Goal: Information Seeking & Learning: Find specific fact

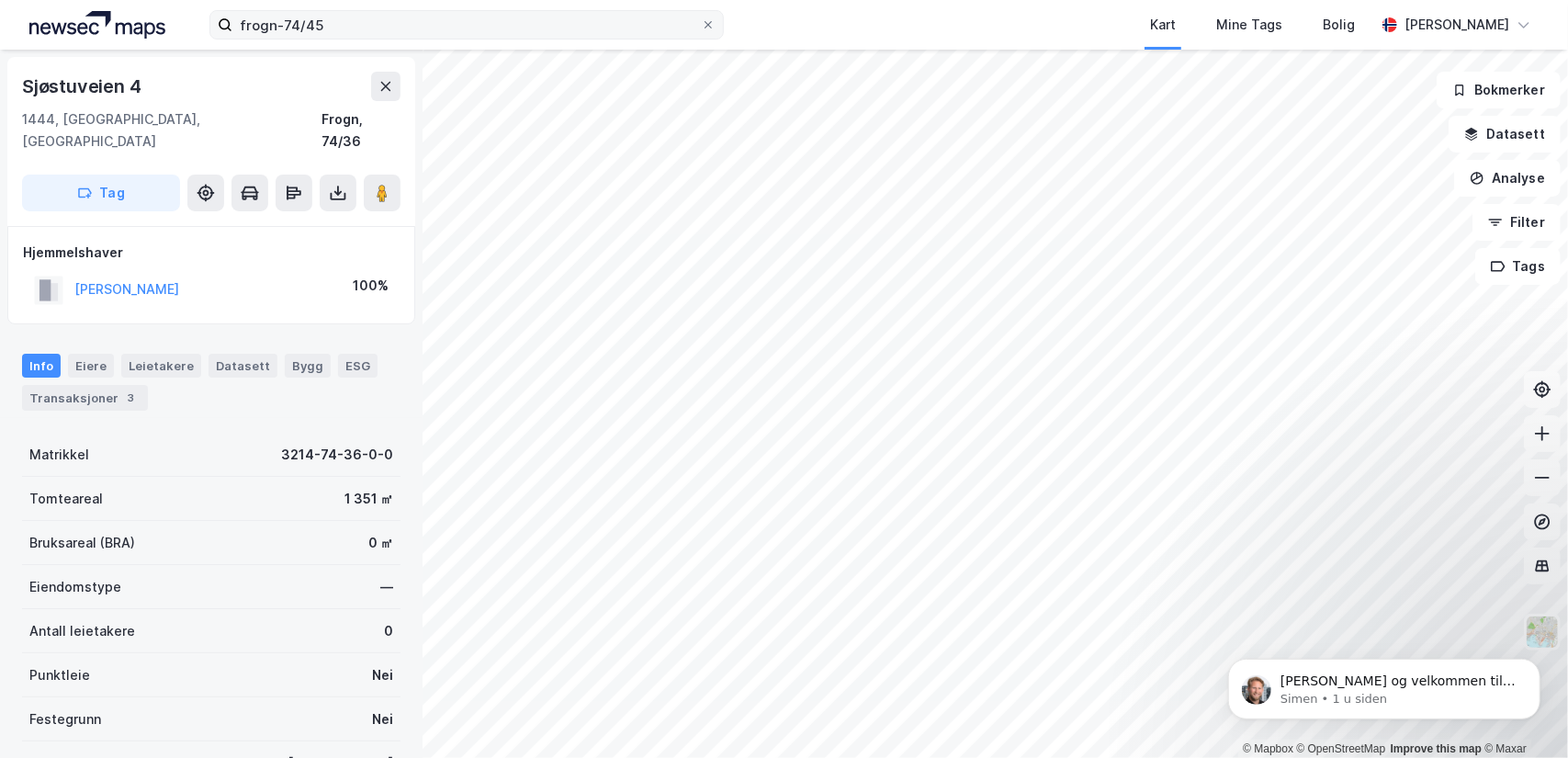
scroll to position [2, 0]
click at [711, 22] on icon at bounding box center [708, 25] width 8 height 8
click at [701, 22] on input "frogn-74/45" at bounding box center [466, 24] width 469 height 27
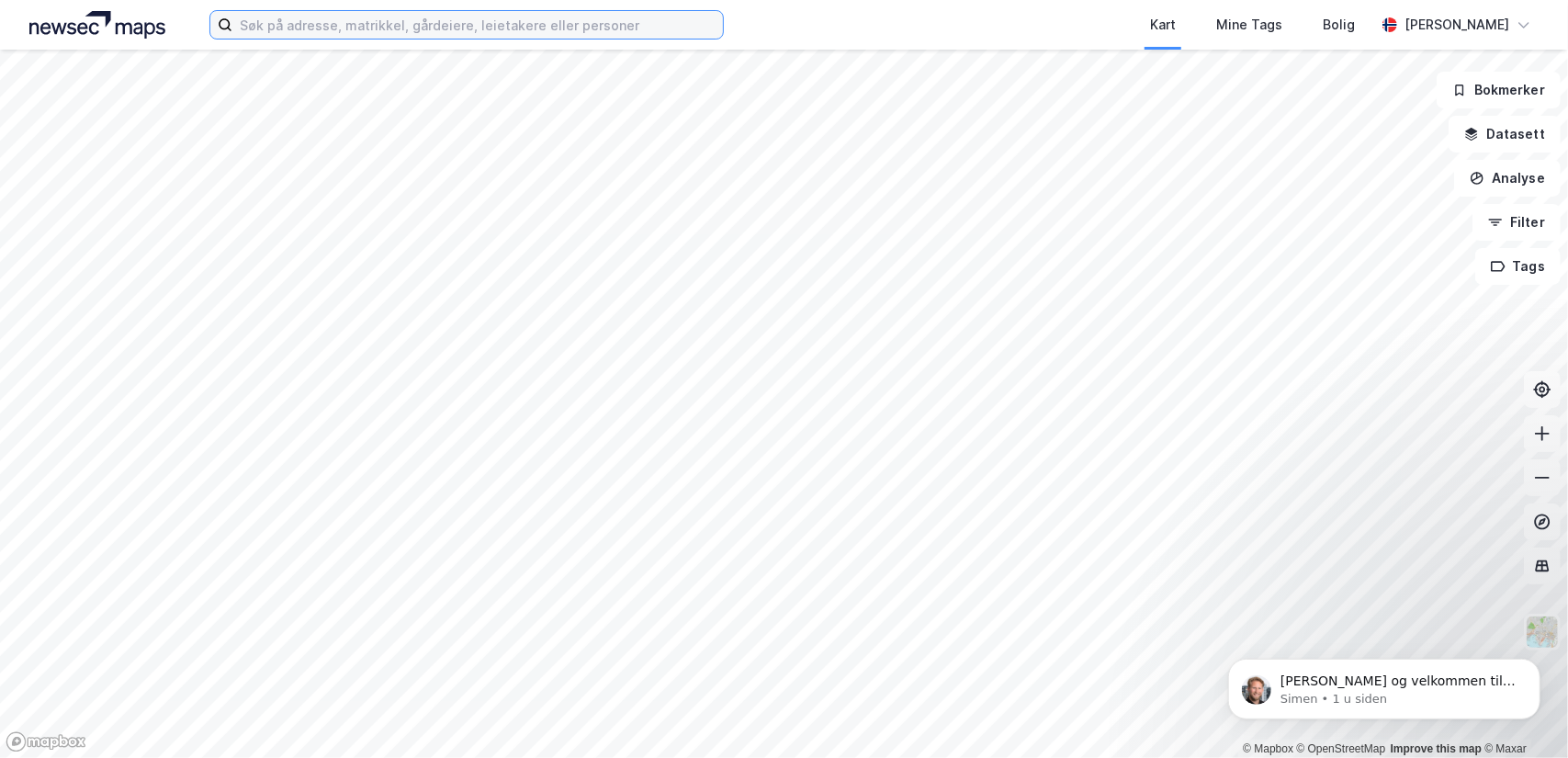
click at [542, 16] on input at bounding box center [477, 24] width 490 height 27
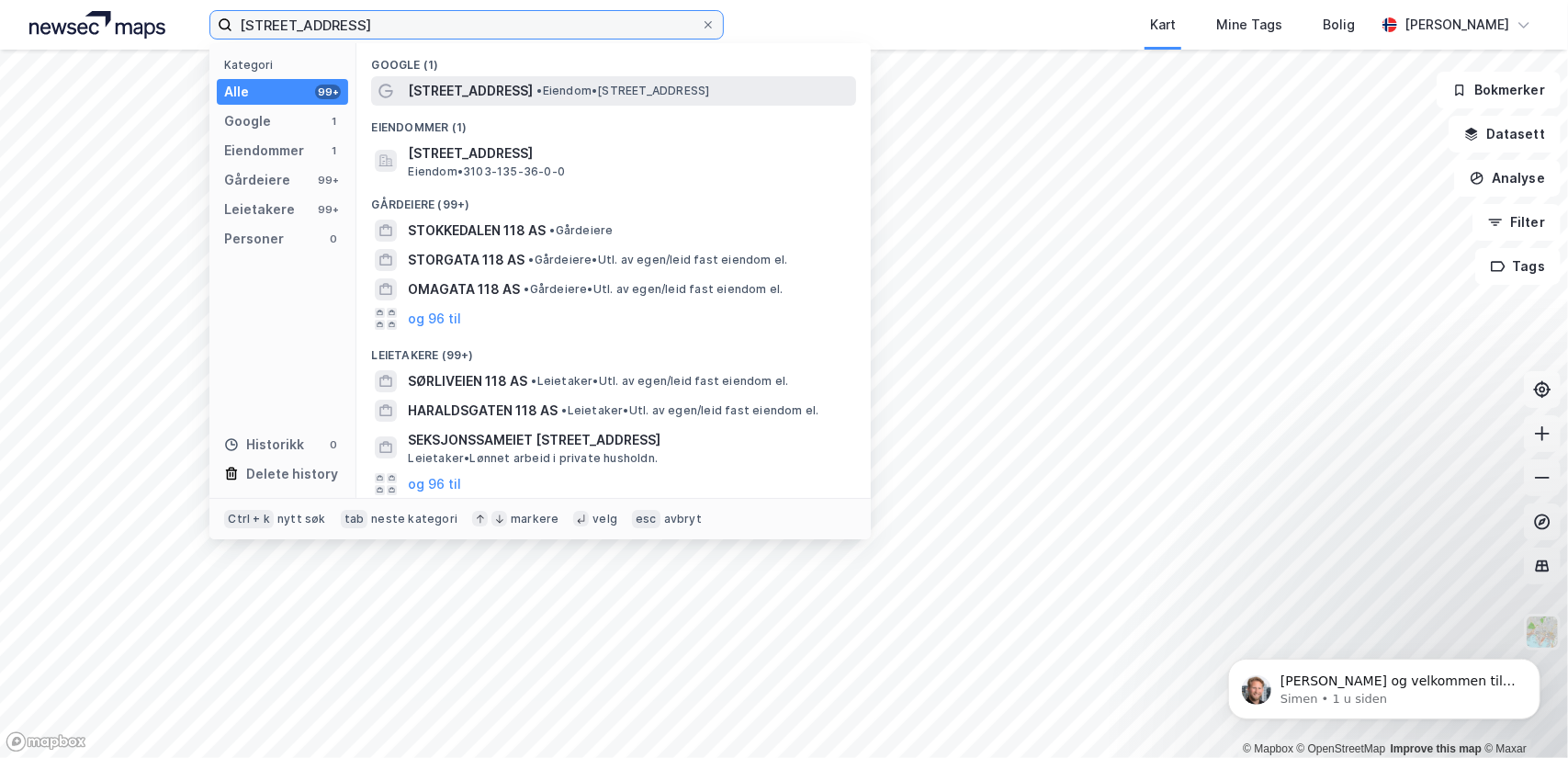
type input "[STREET_ADDRESS]"
click at [513, 86] on span "[STREET_ADDRESS]" at bounding box center [470, 91] width 125 height 22
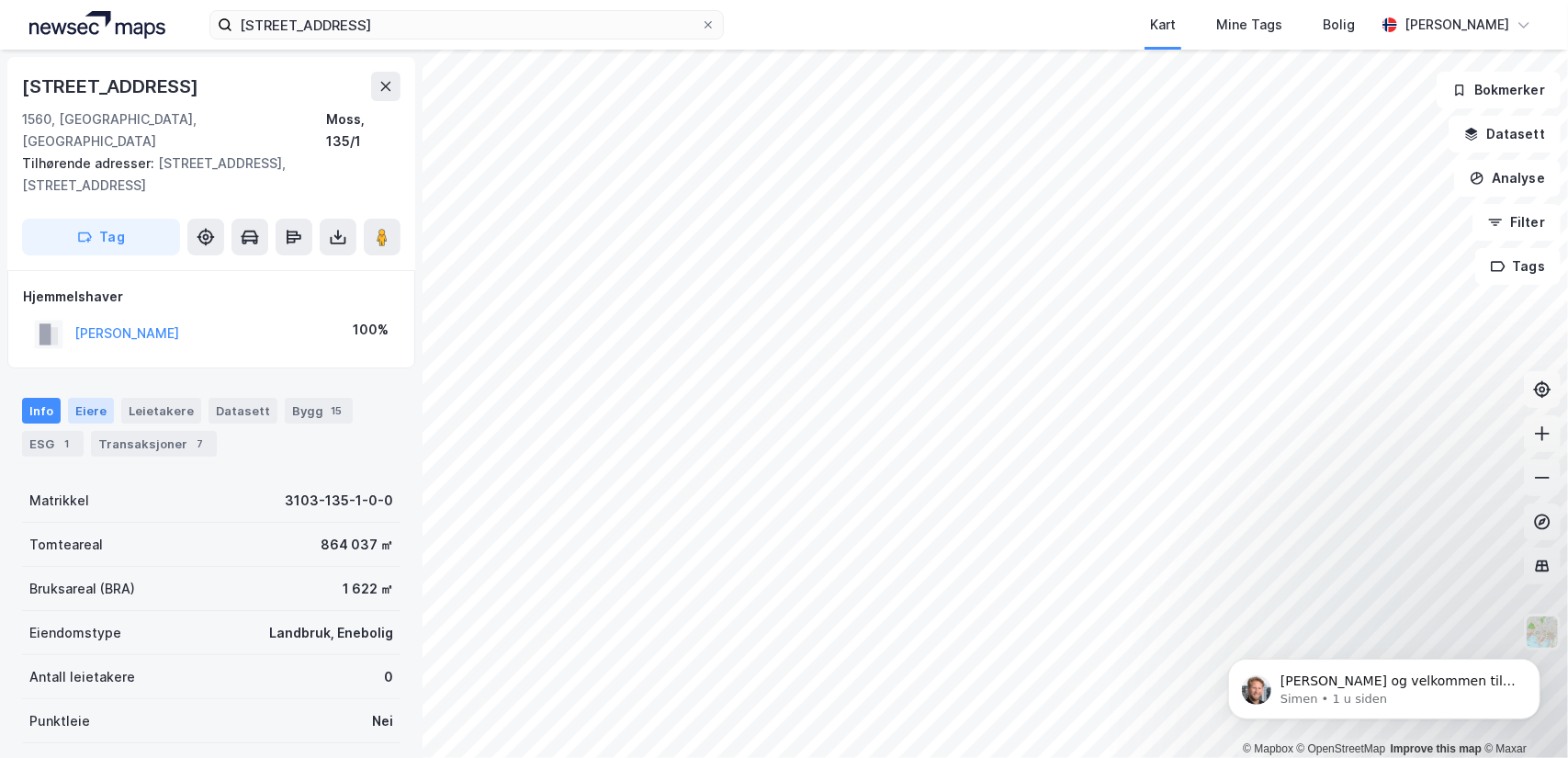
click at [86, 398] on div "Eiere" at bounding box center [91, 410] width 46 height 25
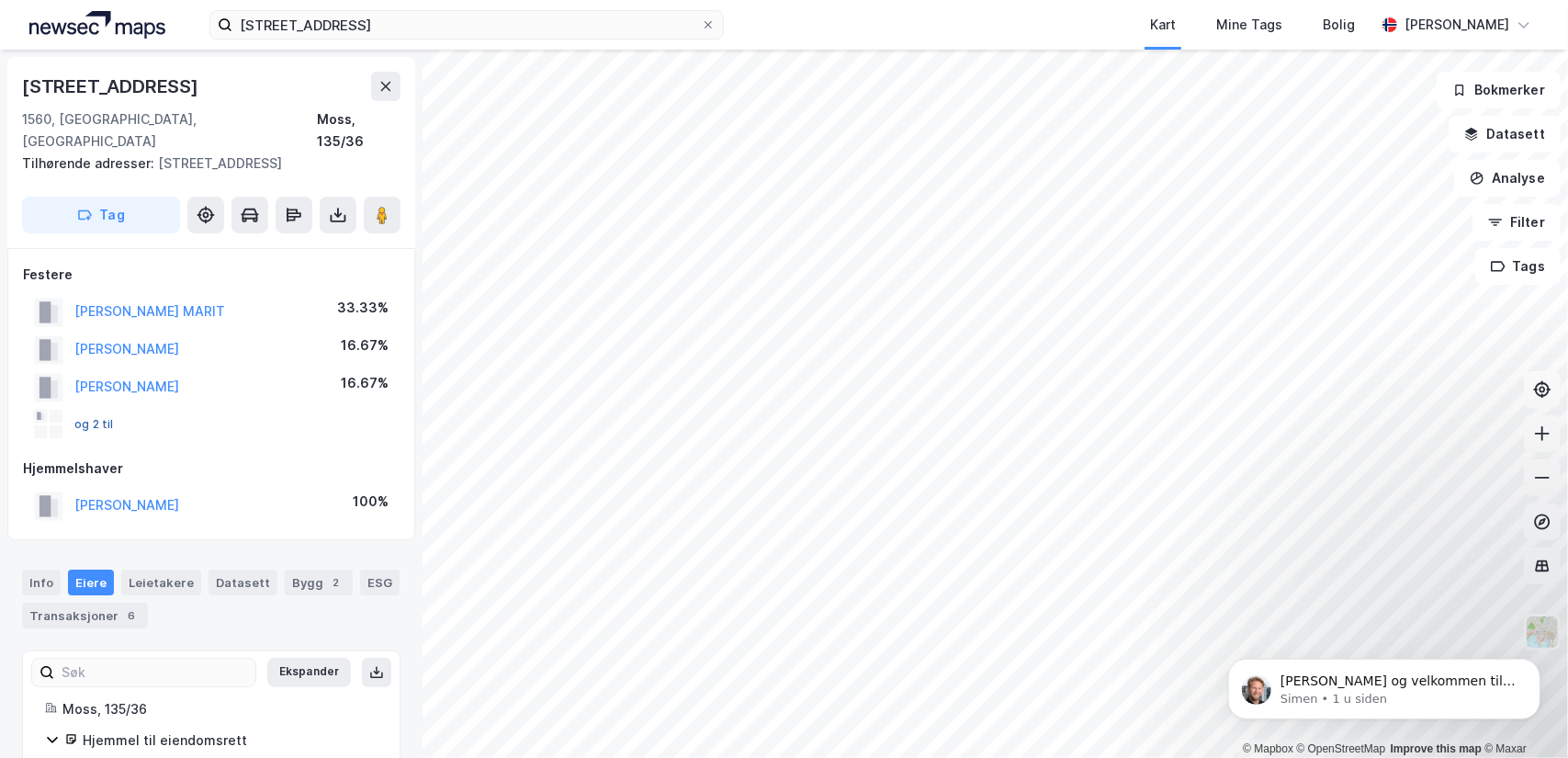
click at [0, 0] on button "og 2 til" at bounding box center [0, 0] width 0 height 0
